Goal: Navigation & Orientation: Find specific page/section

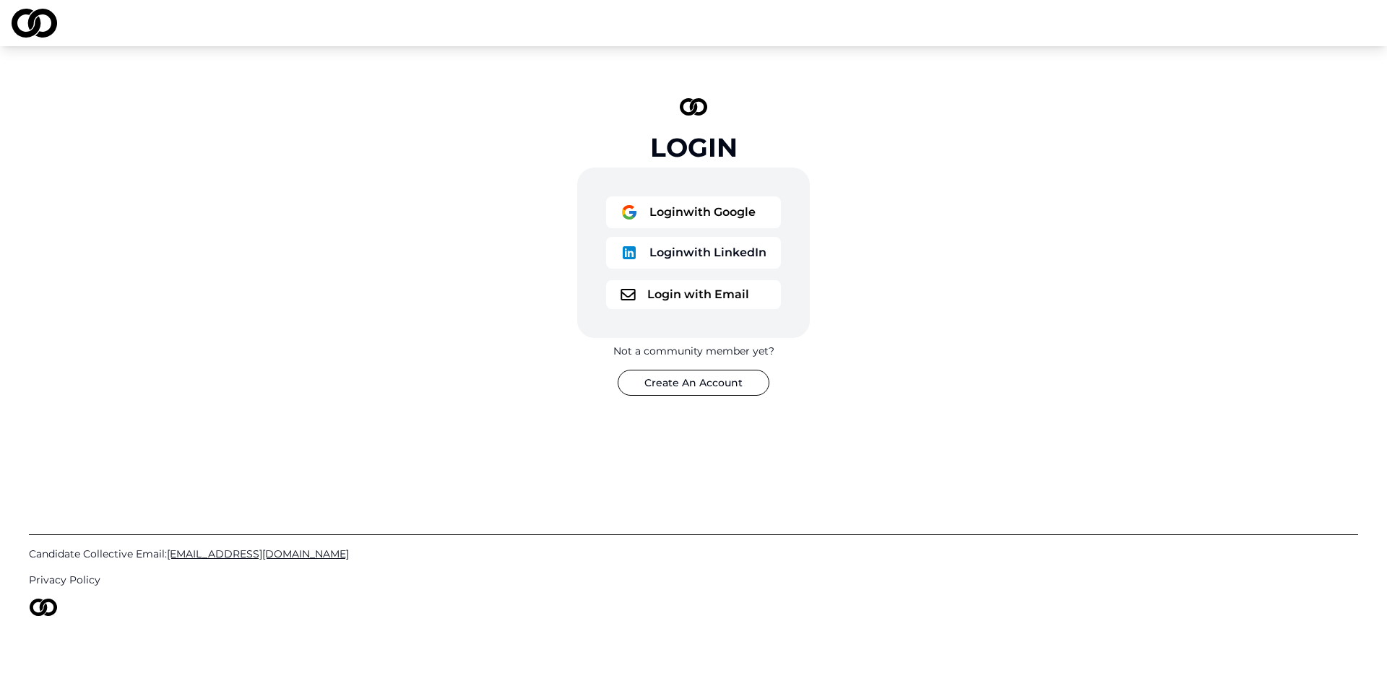
click at [722, 287] on button "Login with Email" at bounding box center [693, 294] width 175 height 29
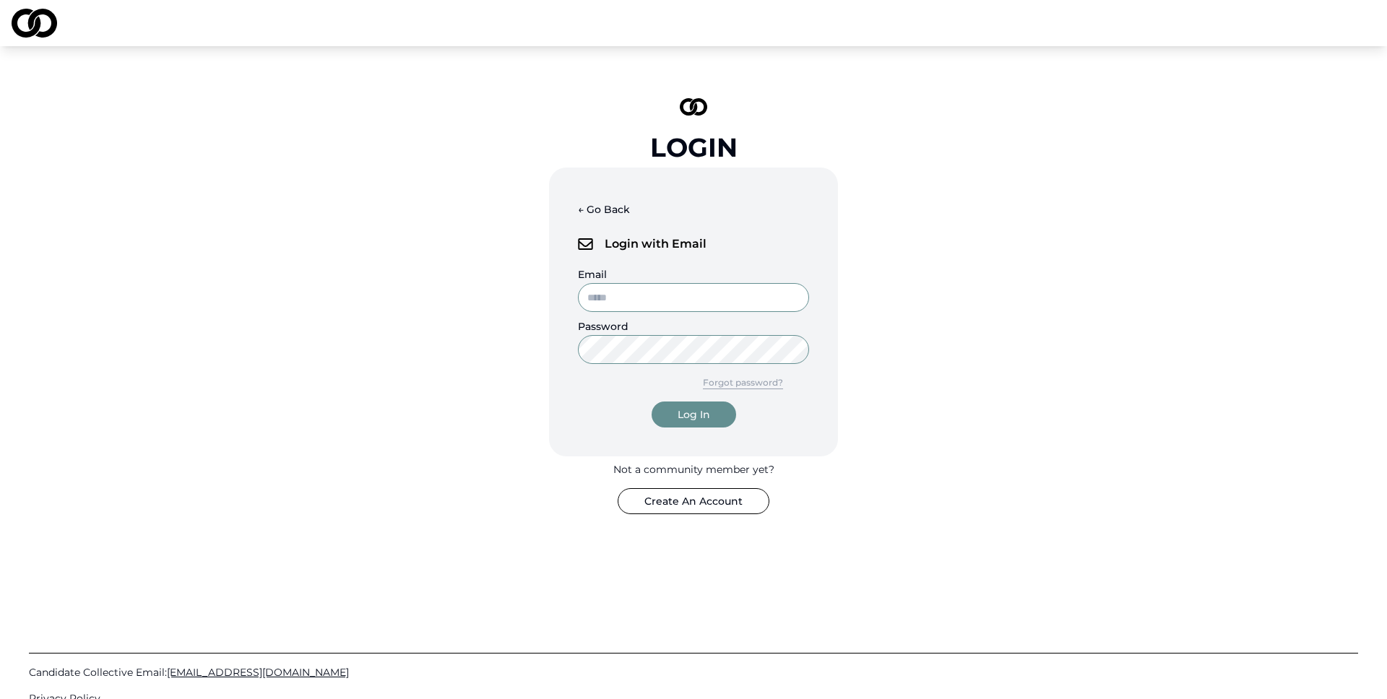
click at [716, 291] on input "Email" at bounding box center [693, 297] width 231 height 29
type input "**********"
click at [623, 204] on button "← Go Back" at bounding box center [604, 209] width 52 height 26
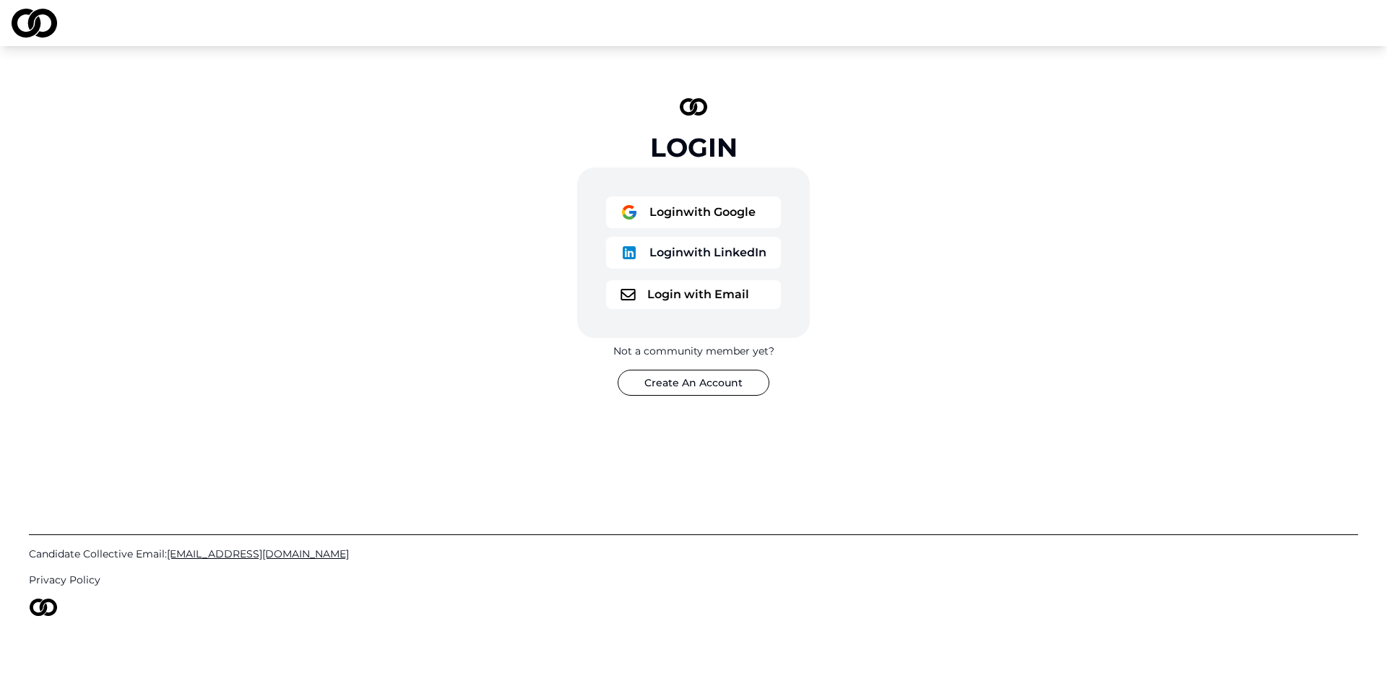
click at [743, 216] on button "Login with Google" at bounding box center [693, 212] width 175 height 32
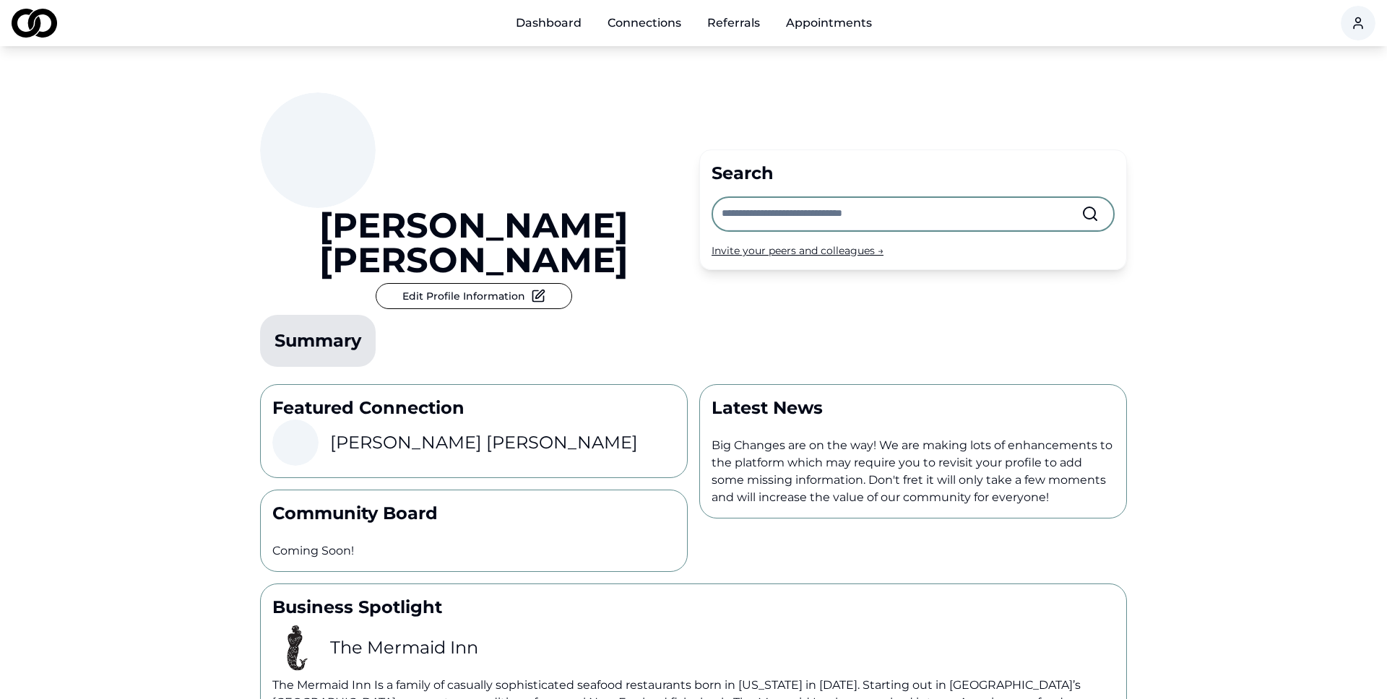
click at [818, 21] on link "Appointments" at bounding box center [828, 23] width 109 height 29
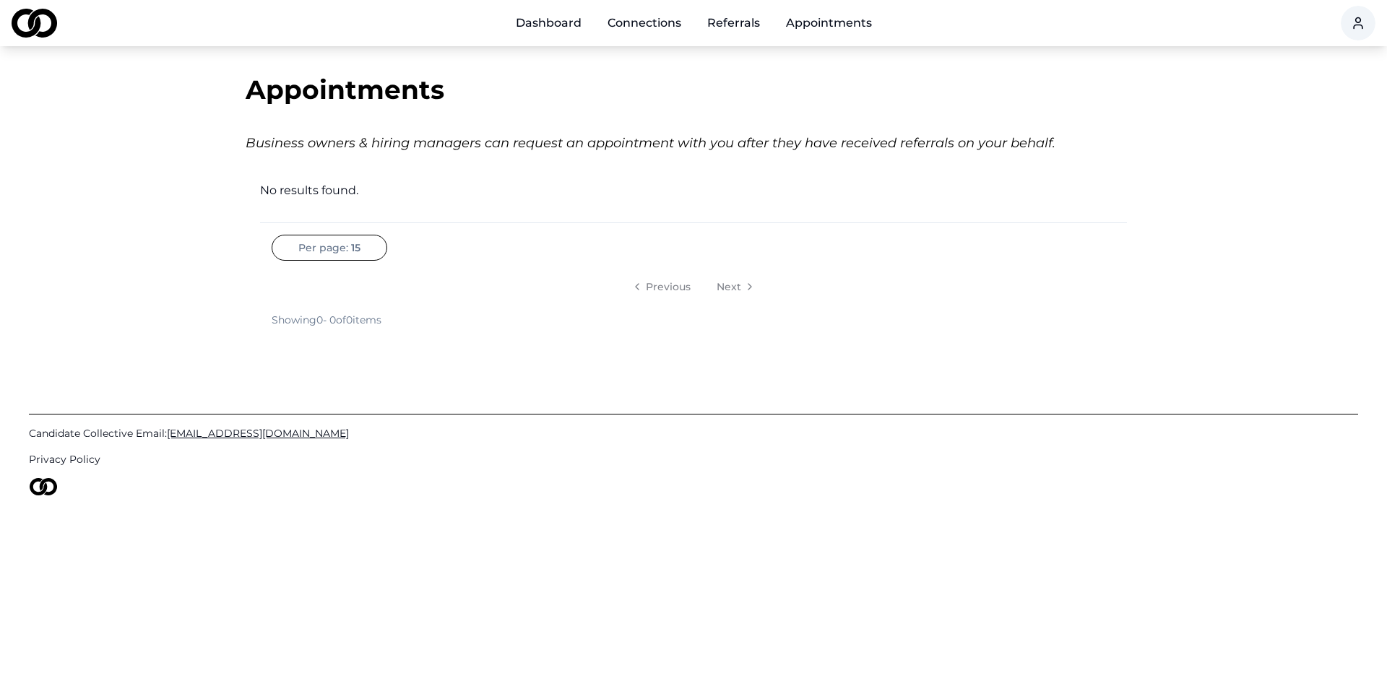
click at [697, 20] on link "Referrals" at bounding box center [734, 23] width 76 height 29
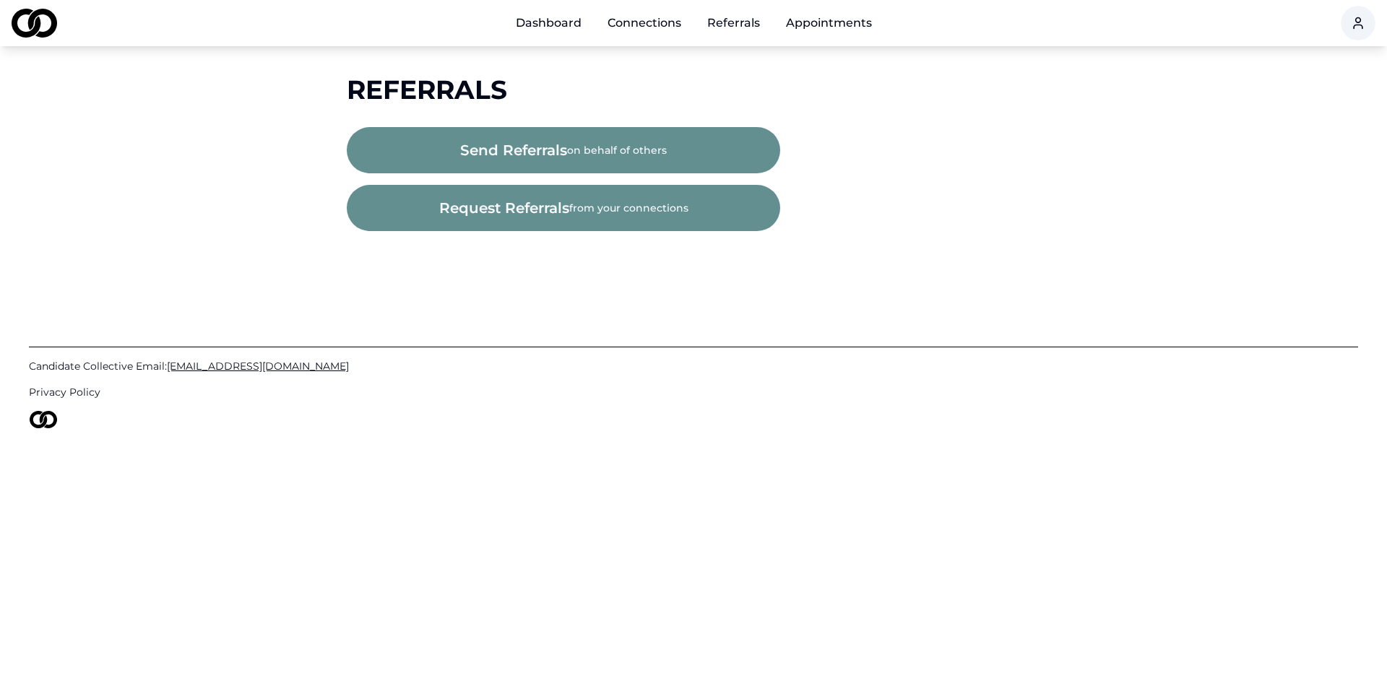
click at [661, 20] on link "Connections" at bounding box center [644, 23] width 97 height 29
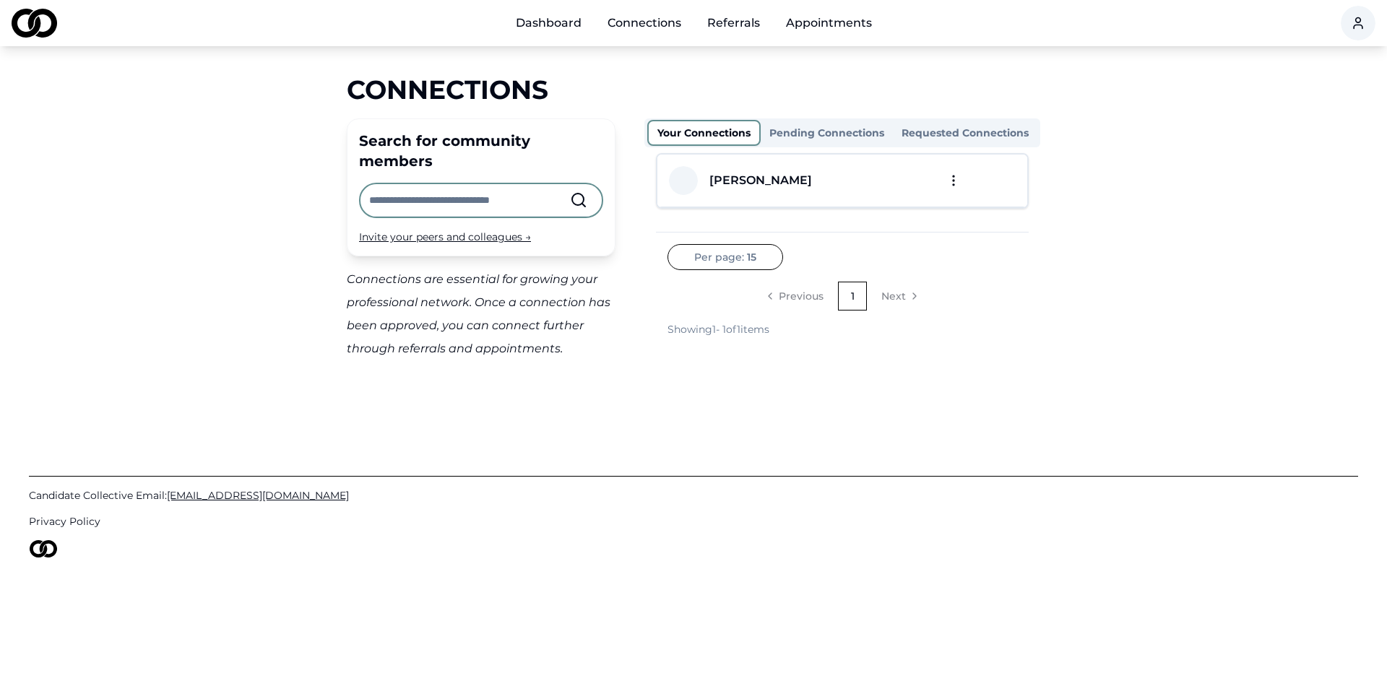
click at [583, 20] on link "Dashboard" at bounding box center [548, 23] width 89 height 29
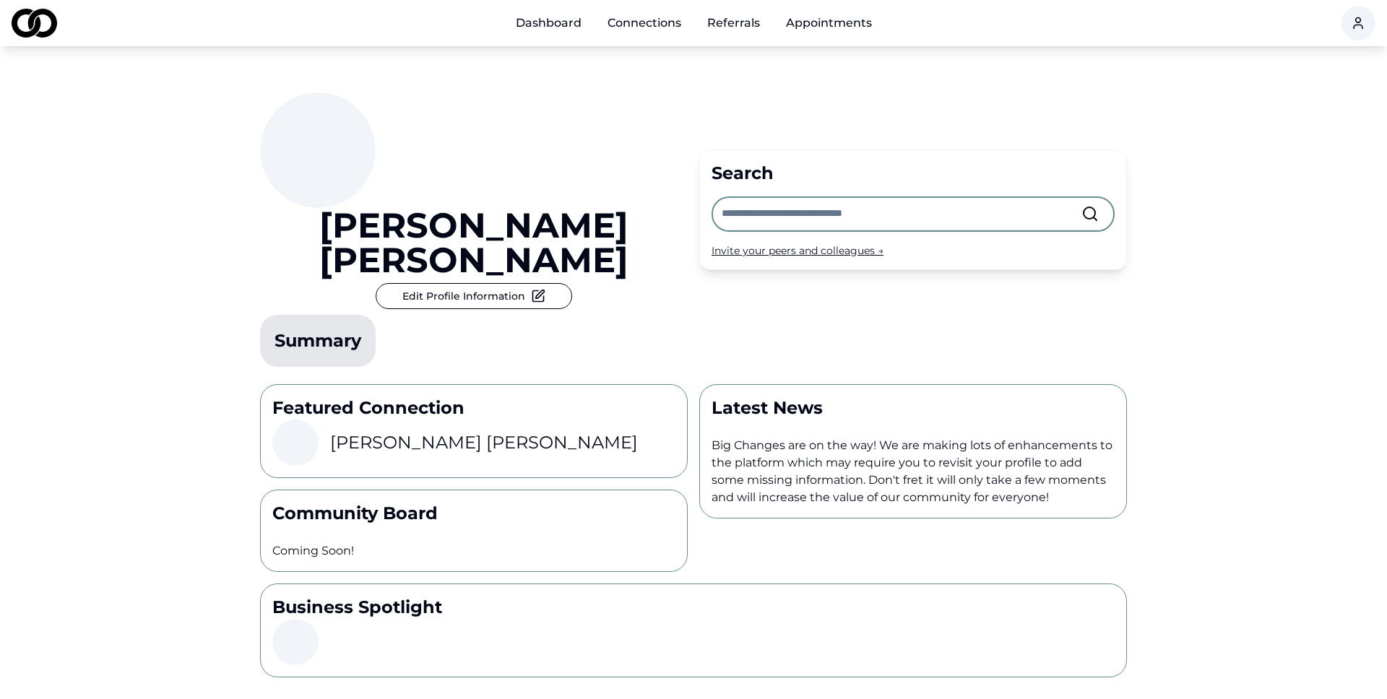
click at [826, 35] on link "Appointments" at bounding box center [828, 23] width 109 height 29
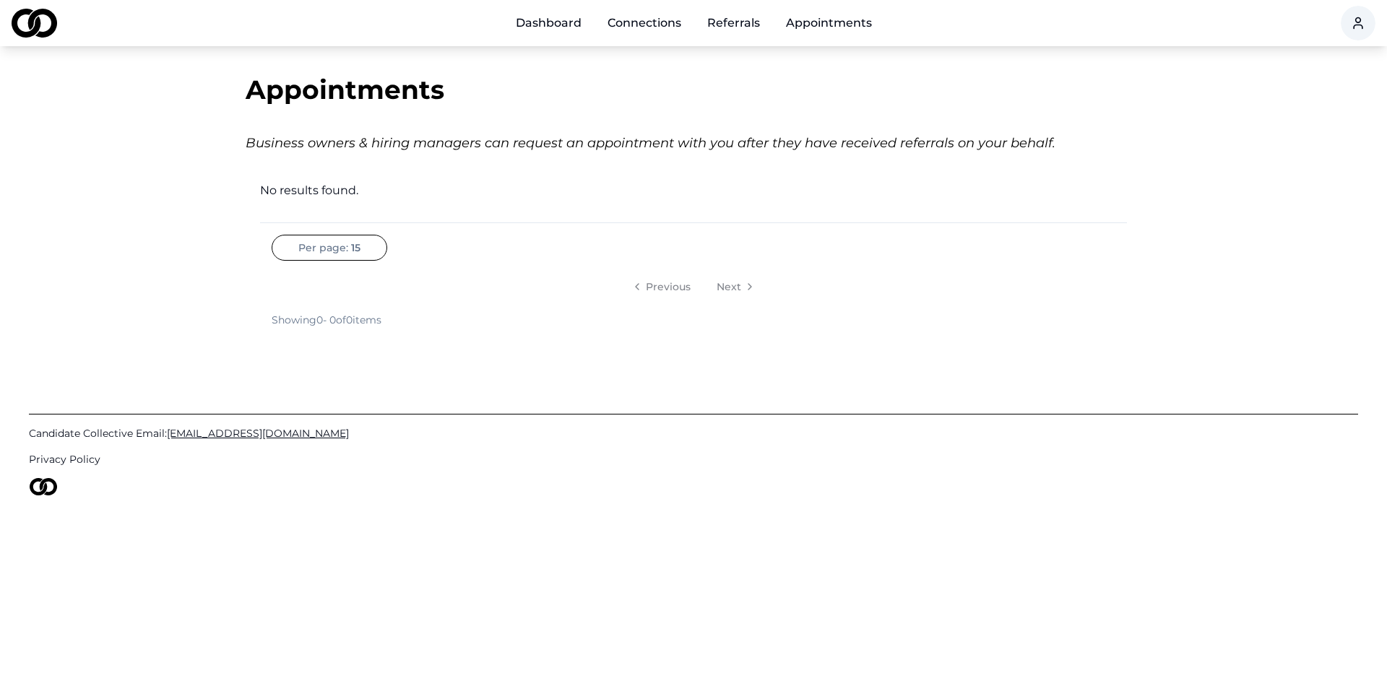
click at [542, 32] on link "Dashboard" at bounding box center [548, 23] width 89 height 29
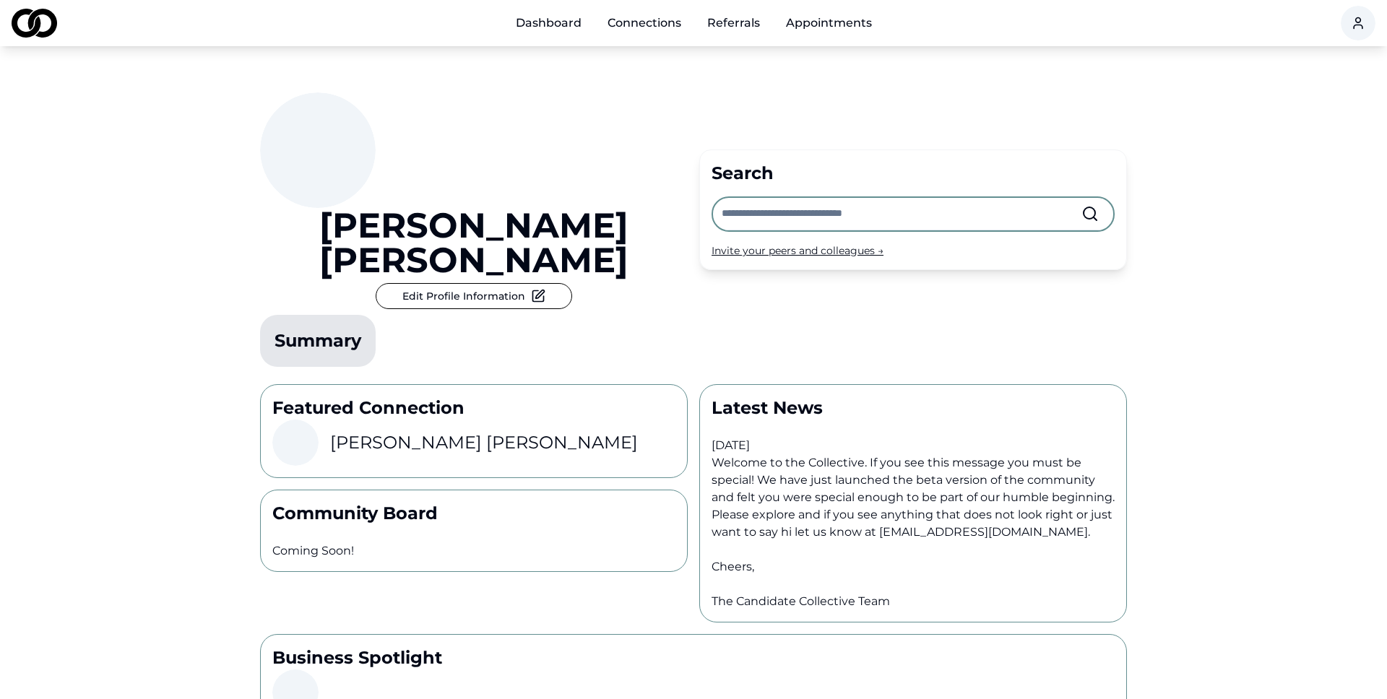
click at [239, 299] on div "Kathy Tran Edit Profile Information Summary Search Invite your peers and collea…" at bounding box center [693, 387] width 925 height 682
